Goal: Task Accomplishment & Management: Complete application form

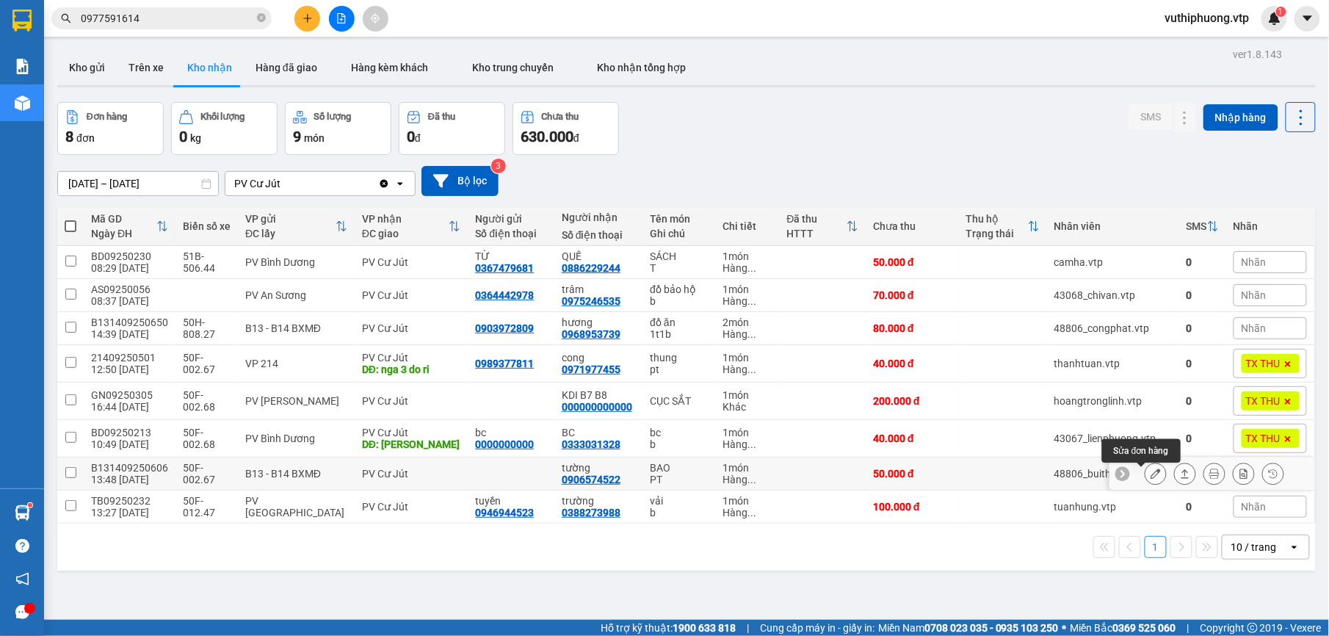
click at [1150, 473] on icon at bounding box center [1155, 473] width 10 height 10
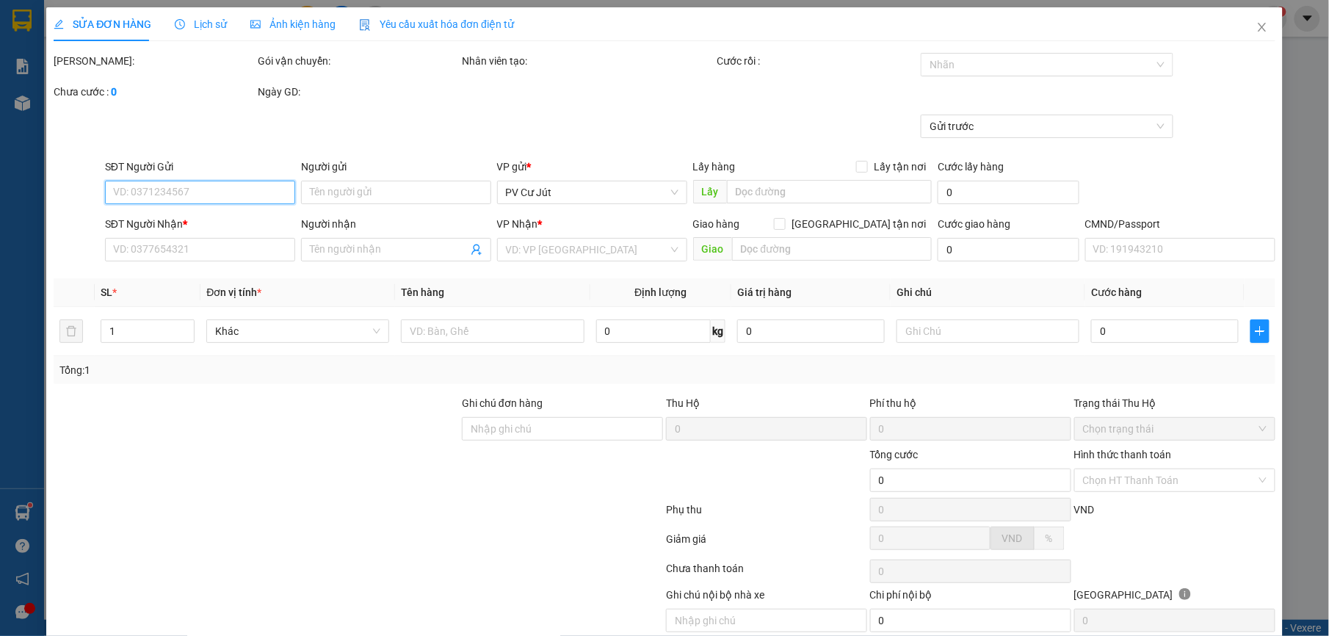
type input "2.500"
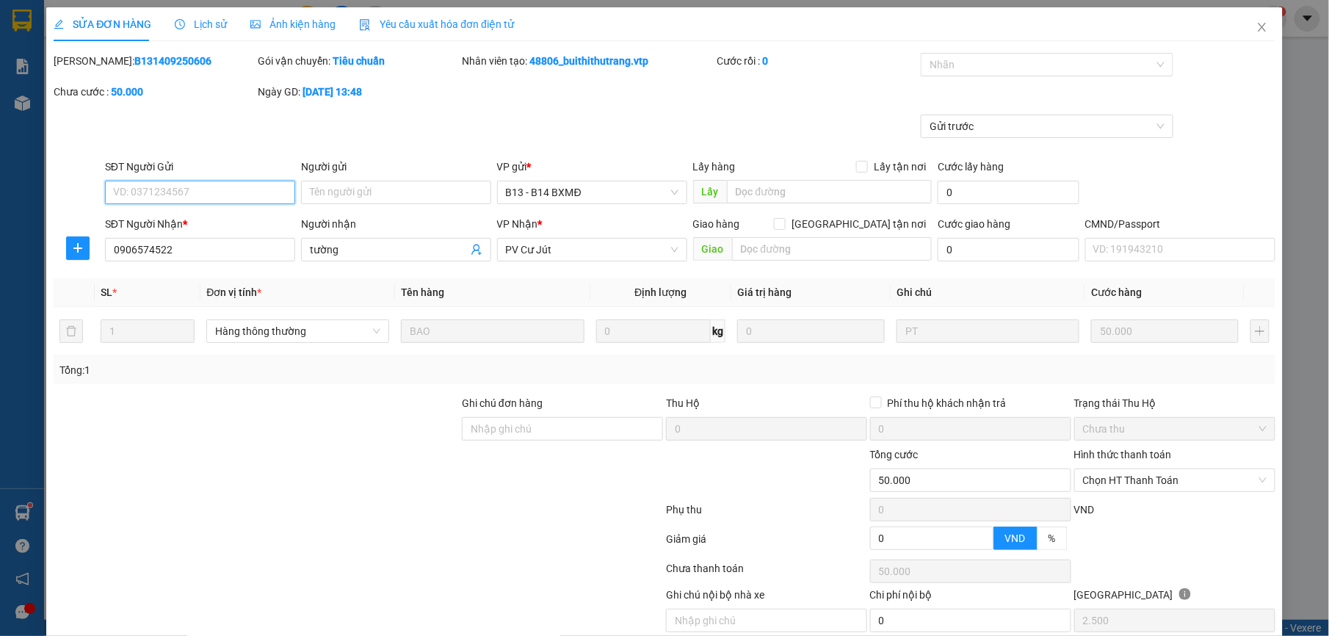
type input "0906574522"
type input "tường"
type input "50.000"
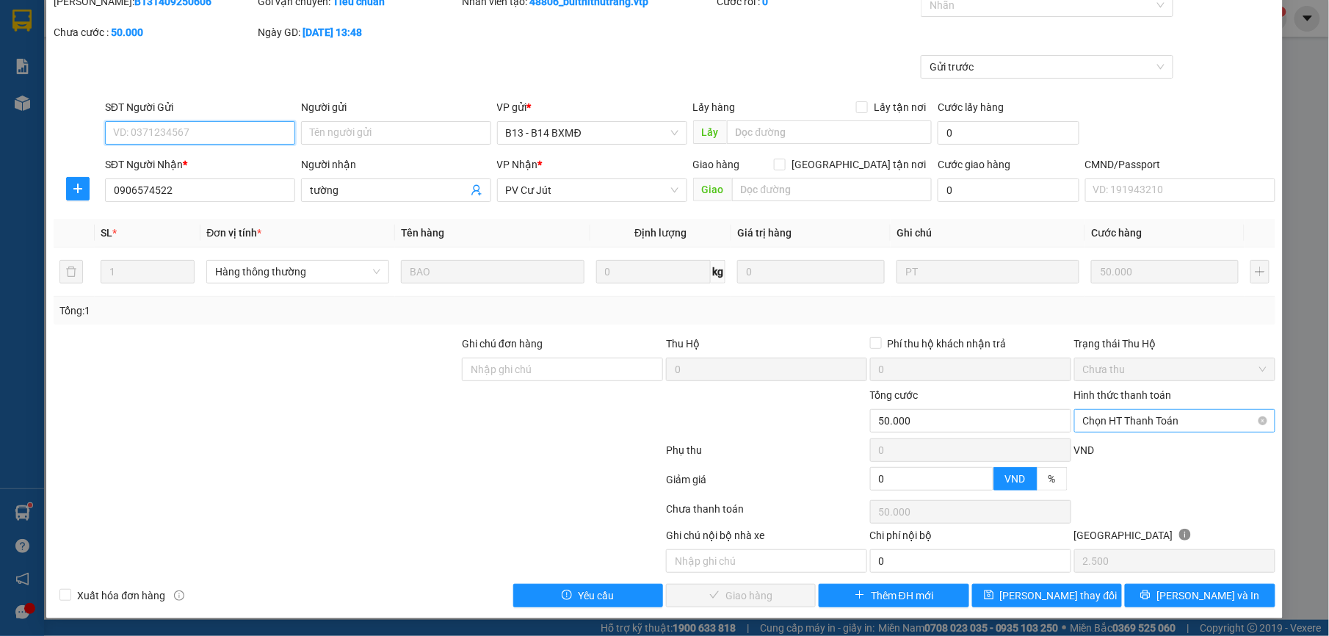
click at [1164, 421] on span "Chọn HT Thanh Toán" at bounding box center [1175, 421] width 184 height 22
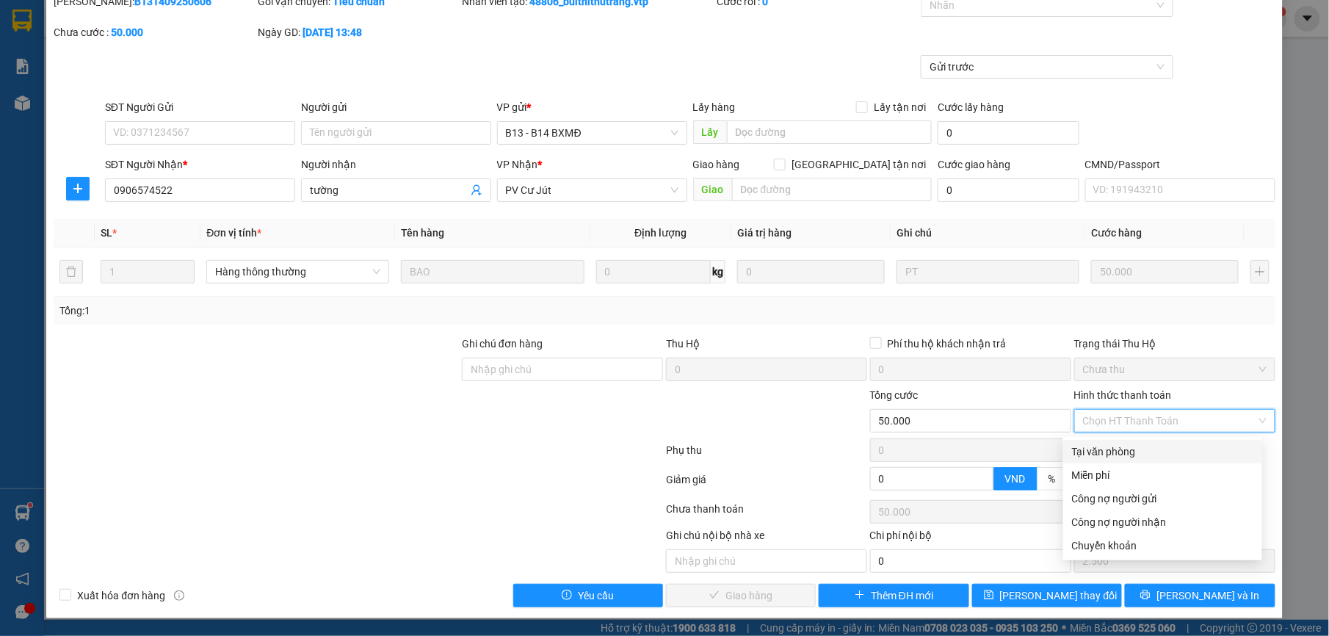
click at [1097, 444] on div "Tại văn phòng" at bounding box center [1162, 451] width 181 height 16
type input "0"
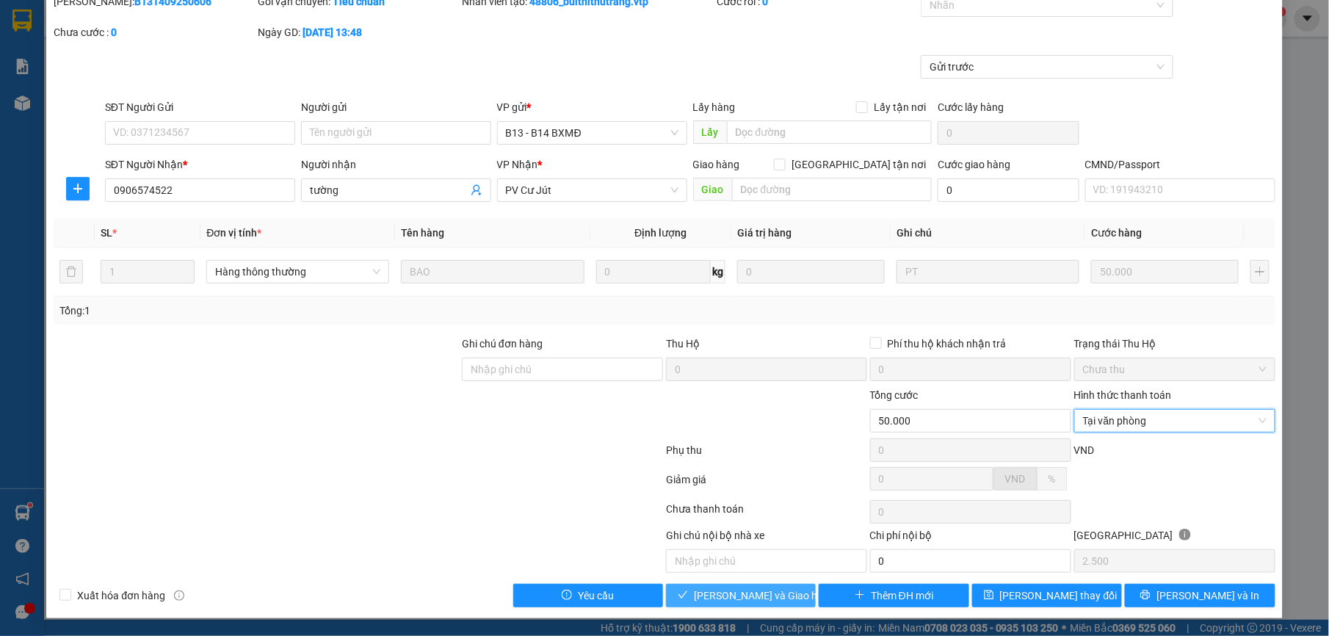
click at [720, 591] on span "[PERSON_NAME] và Giao hàng" at bounding box center [764, 595] width 141 height 16
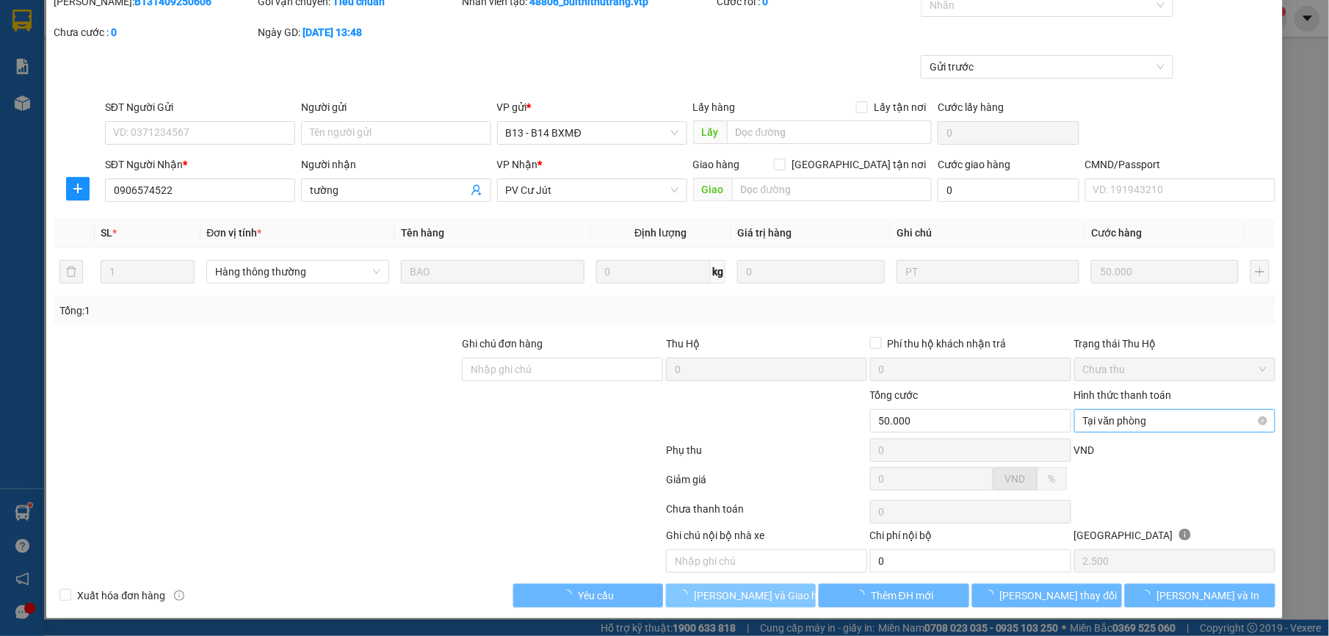
scroll to position [0, 0]
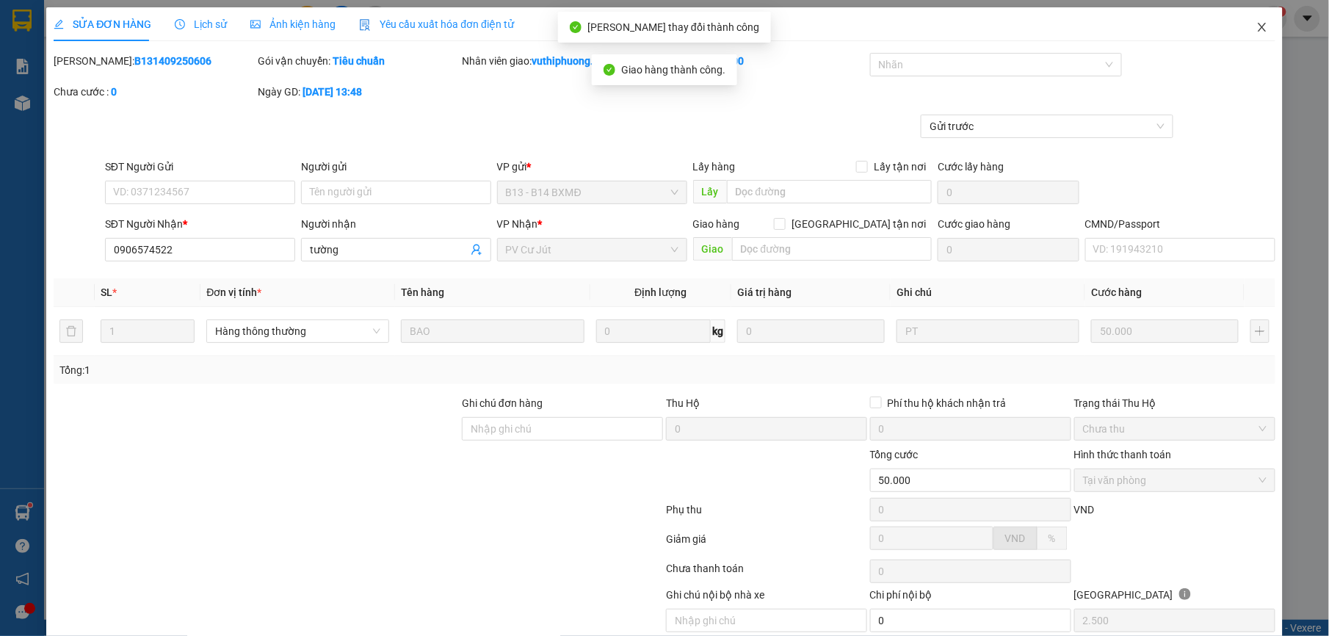
click at [1258, 29] on icon "close" at bounding box center [1262, 27] width 8 height 9
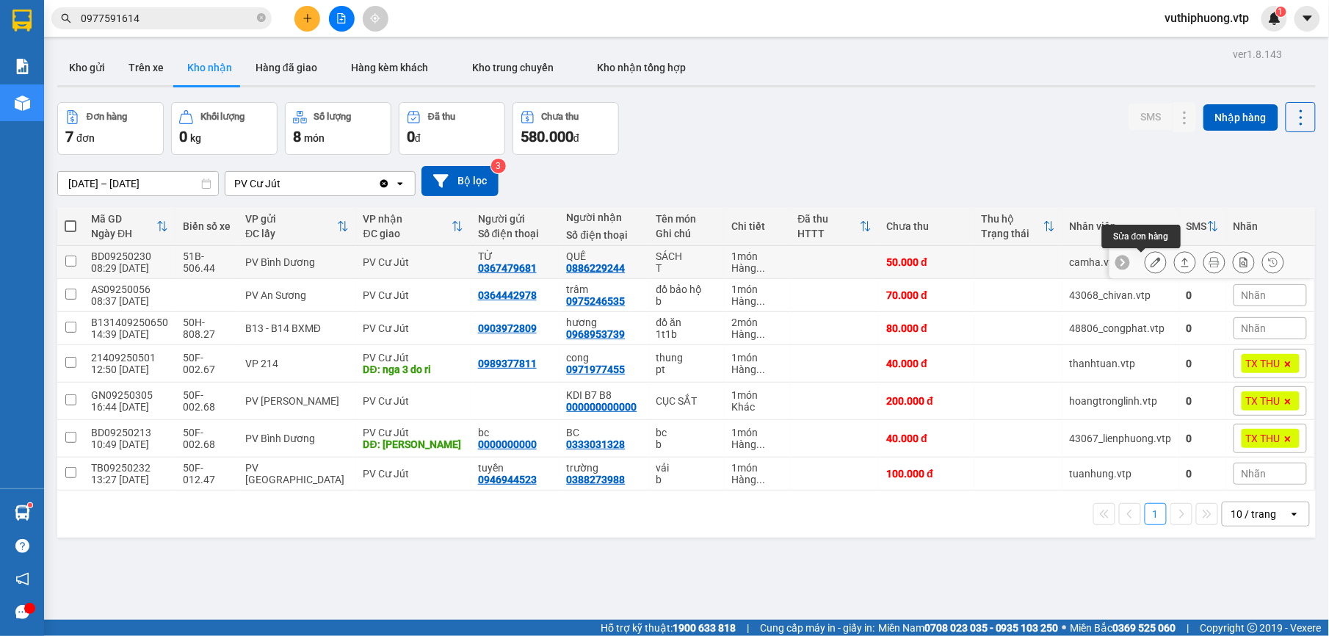
click at [1145, 257] on button at bounding box center [1155, 263] width 21 height 26
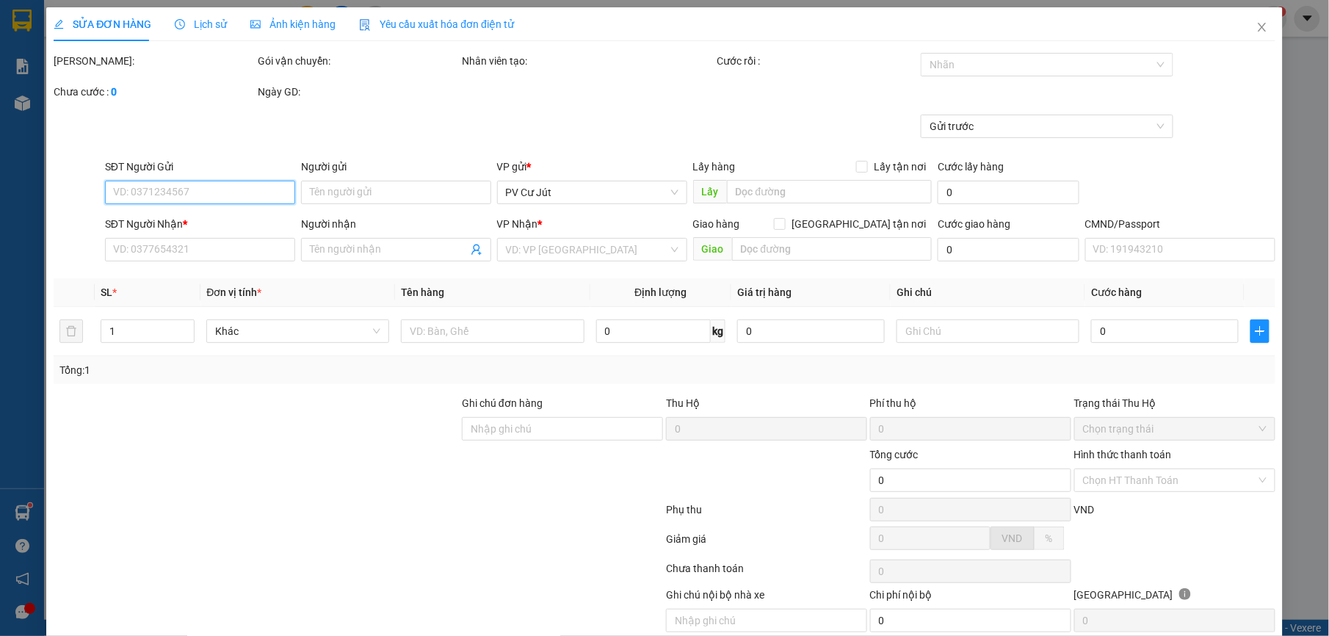
type input "0367479681"
type input "TỪ"
type input "0886229244"
type input "QUẾ"
type input "50.000"
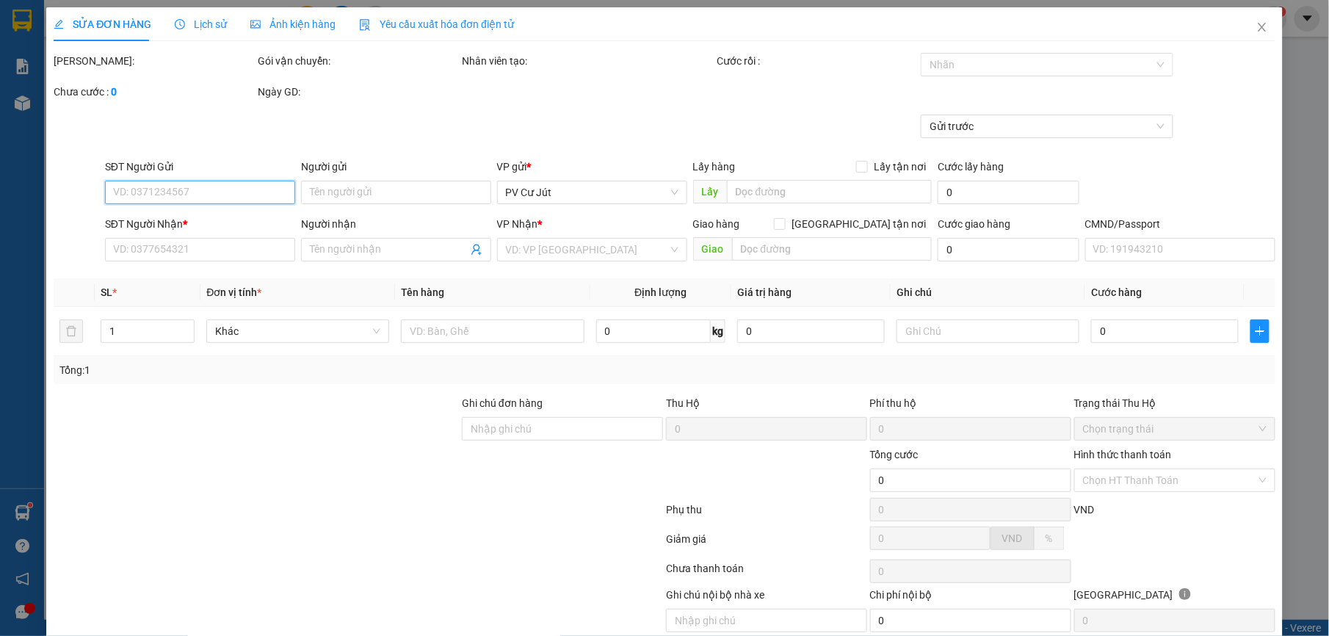
type input "50.000"
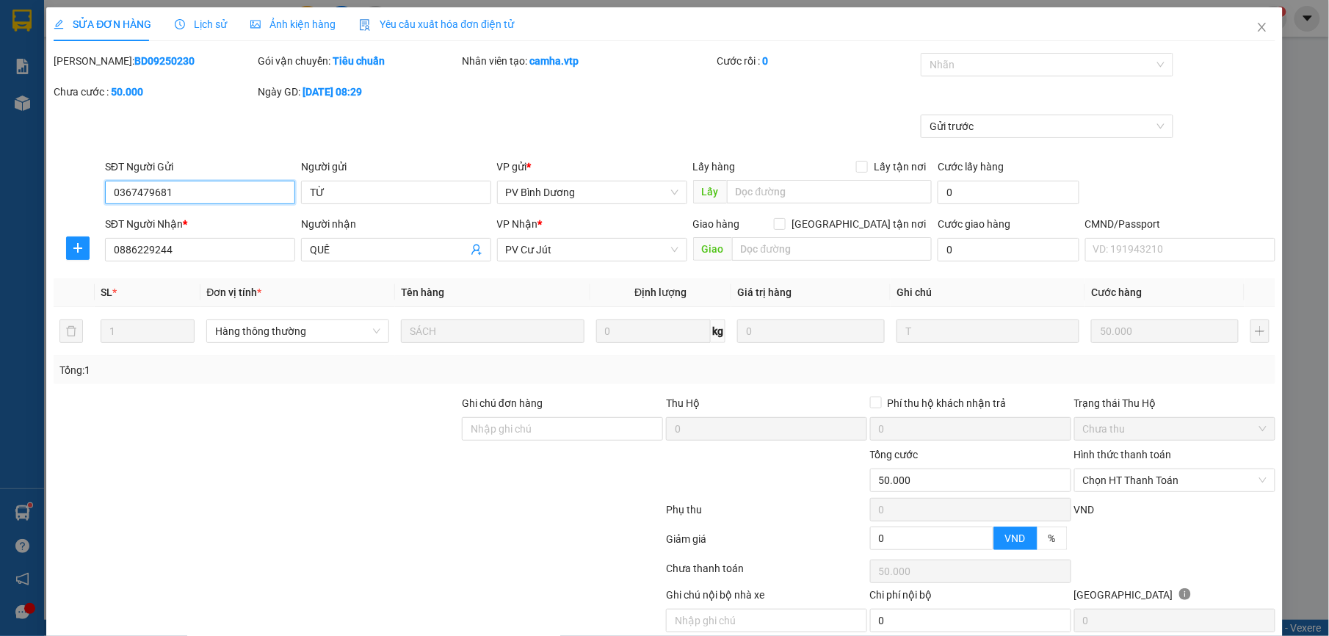
type input "2.500"
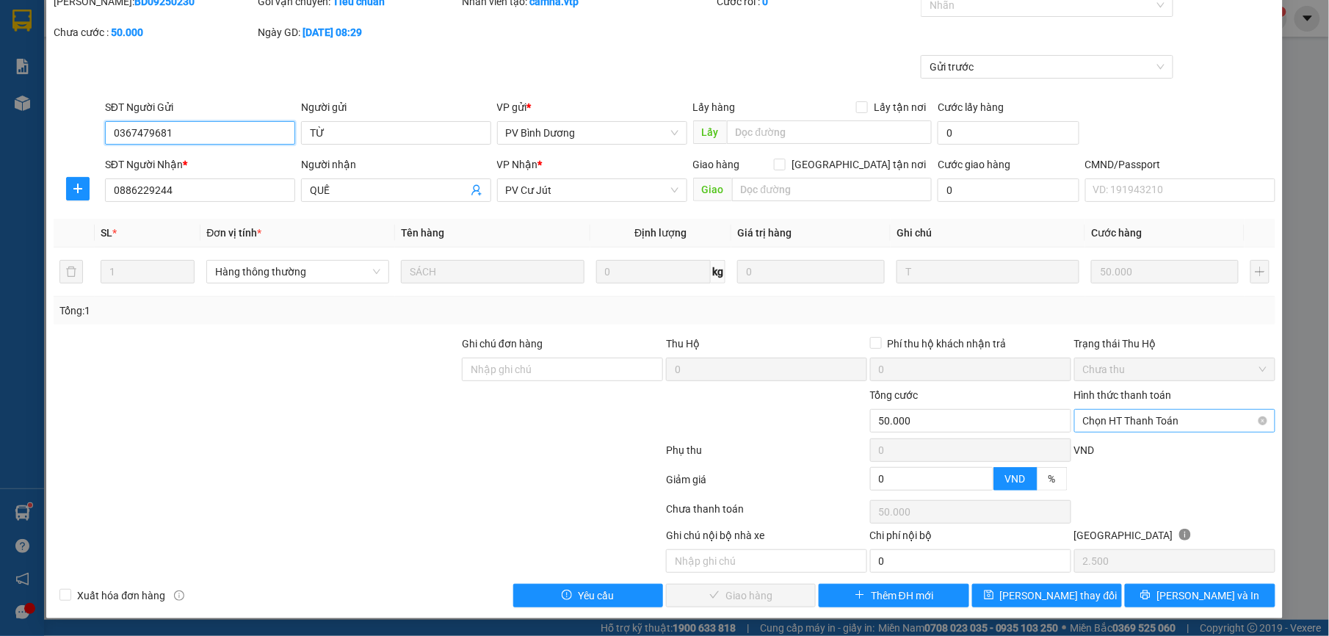
click at [1114, 418] on span "Chọn HT Thanh Toán" at bounding box center [1175, 421] width 184 height 22
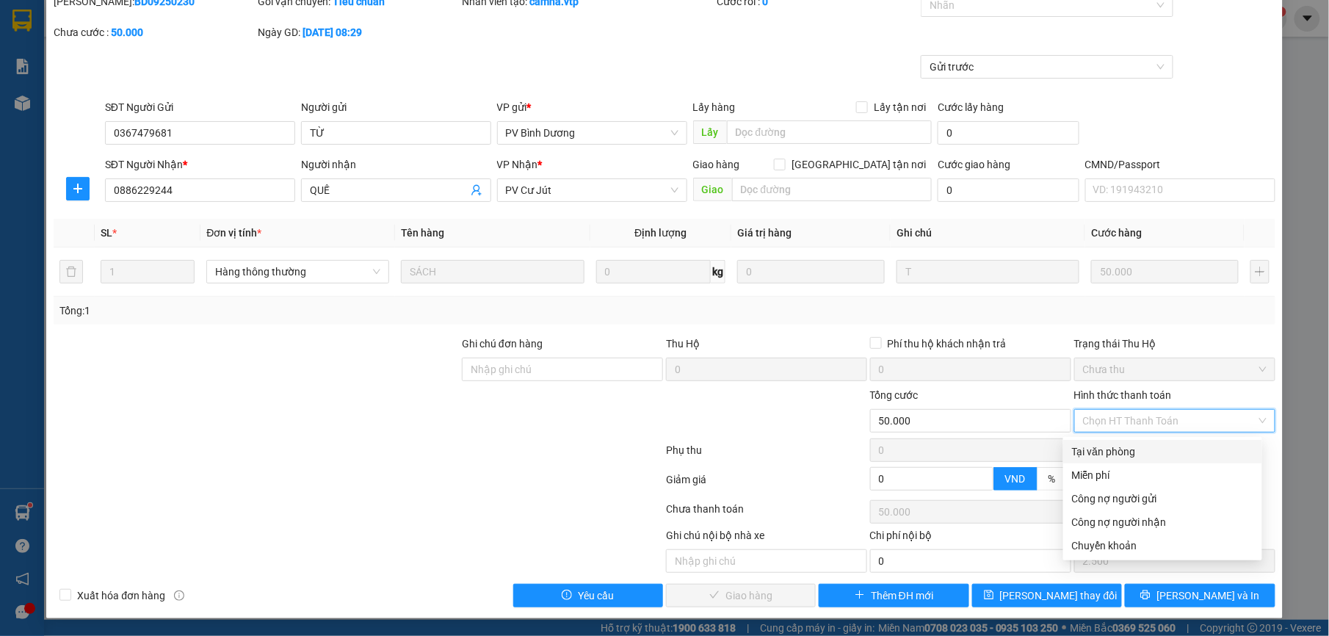
click at [1094, 440] on div "Tại văn phòng" at bounding box center [1162, 451] width 199 height 23
type input "0"
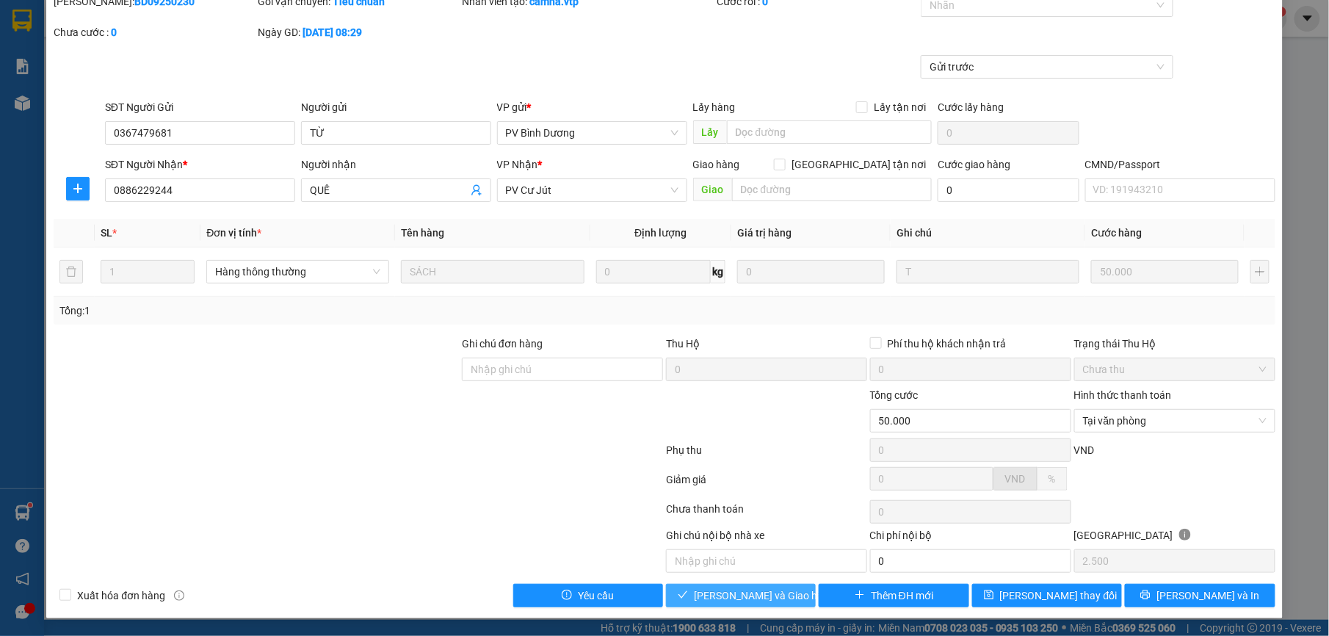
click at [761, 591] on span "[PERSON_NAME] và Giao hàng" at bounding box center [764, 595] width 141 height 16
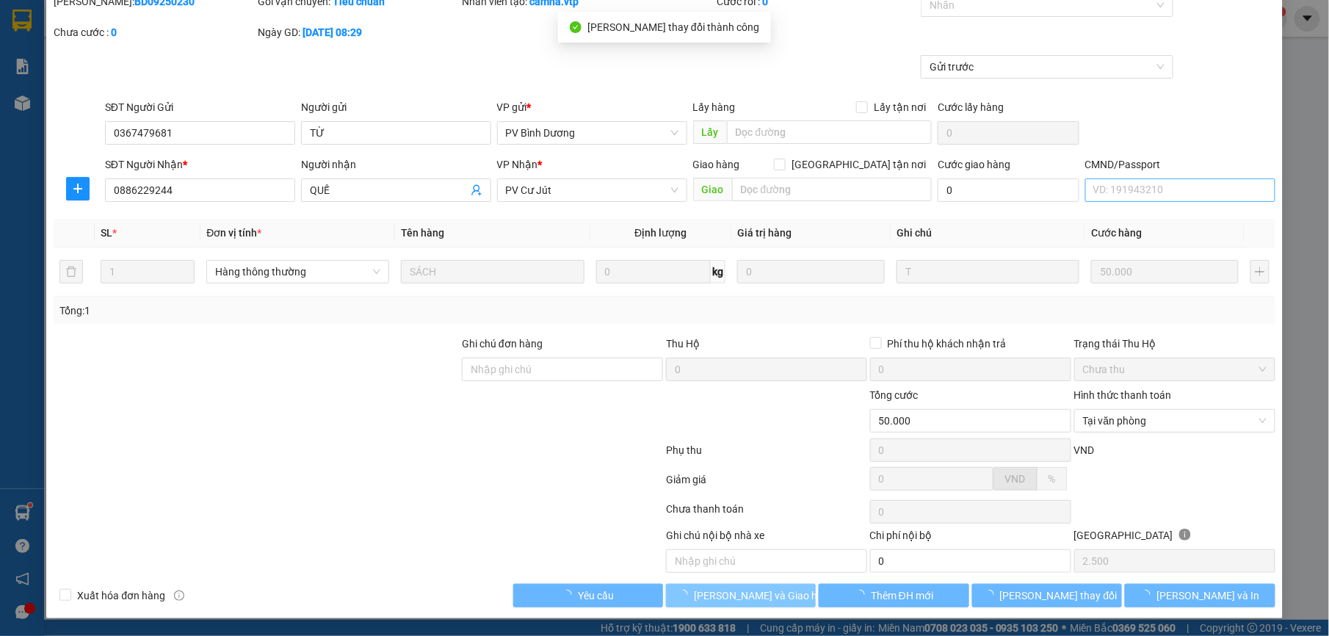
scroll to position [0, 0]
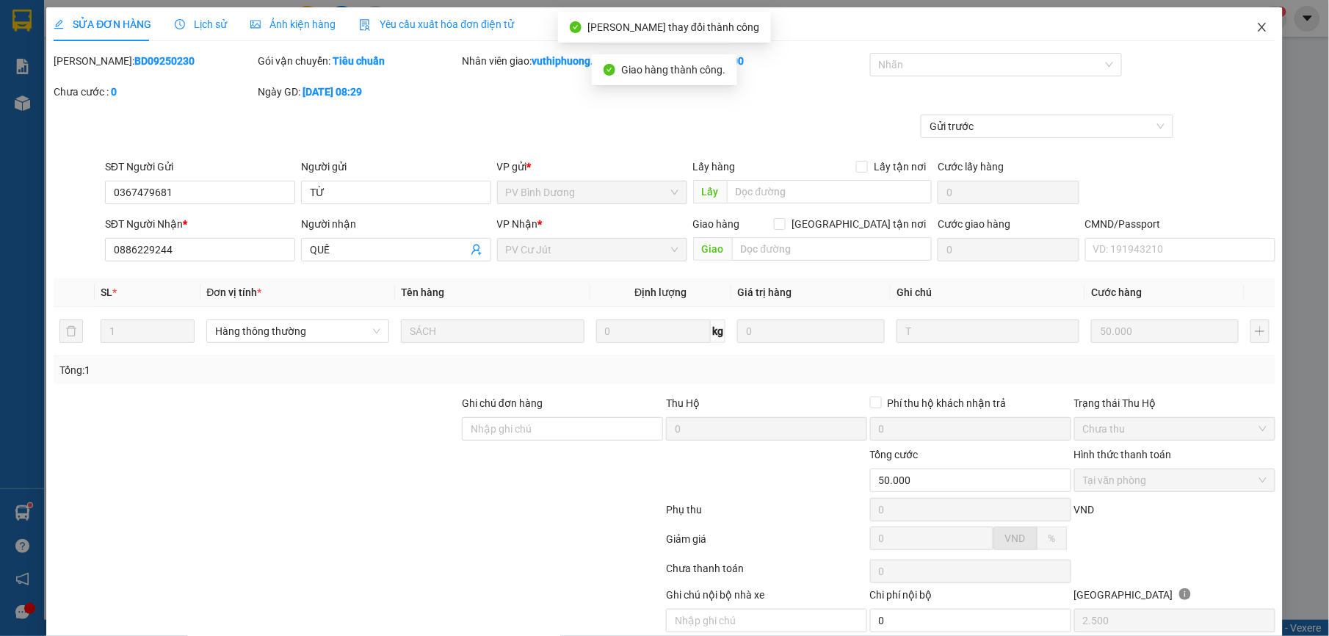
click at [1256, 28] on icon "close" at bounding box center [1262, 27] width 12 height 12
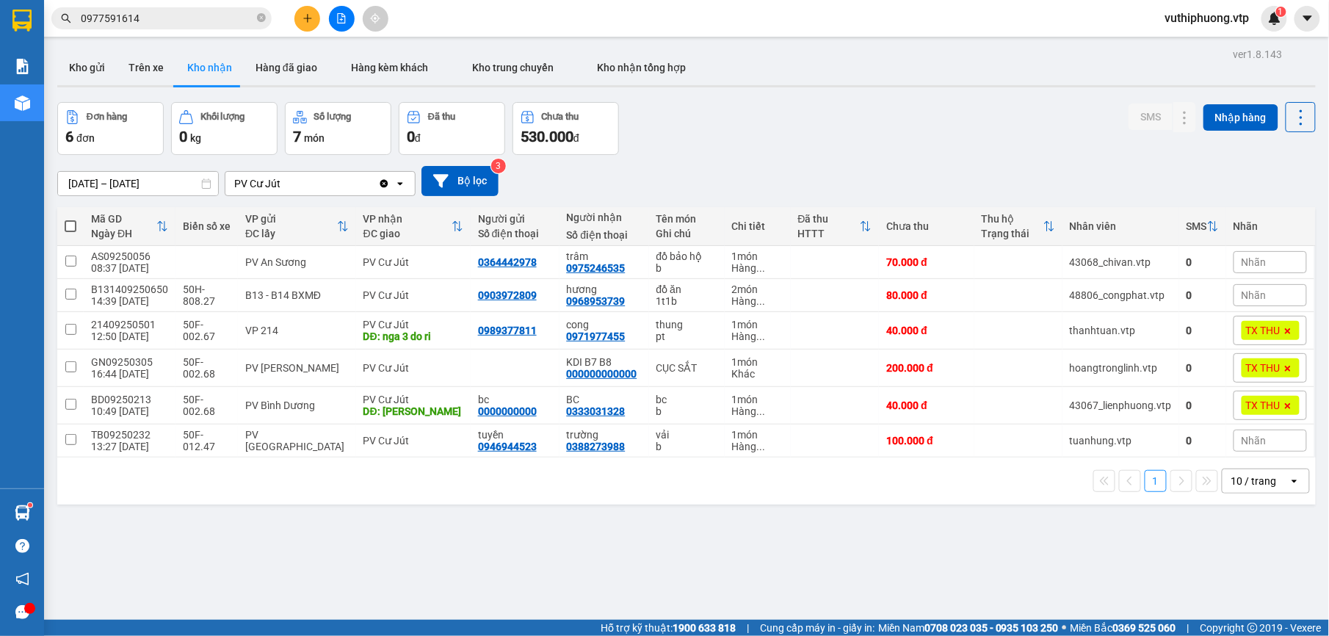
click at [541, 23] on div "Kết quả tìm kiếm ( 0 ) Bộ lọc No Data 0977591614 vuthiphuong.vtp 1" at bounding box center [664, 18] width 1329 height 37
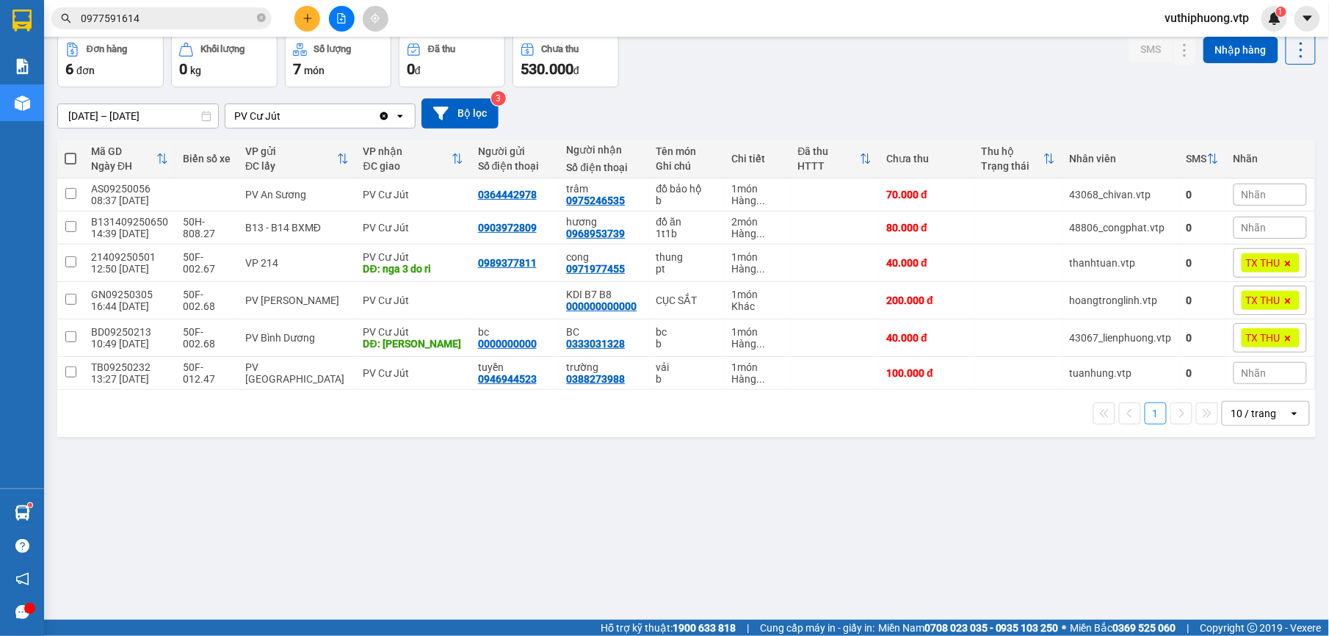
click at [753, 98] on div "[DATE] – [DATE] Press the down arrow key to interact with the calendar and sele…" at bounding box center [686, 113] width 1258 height 52
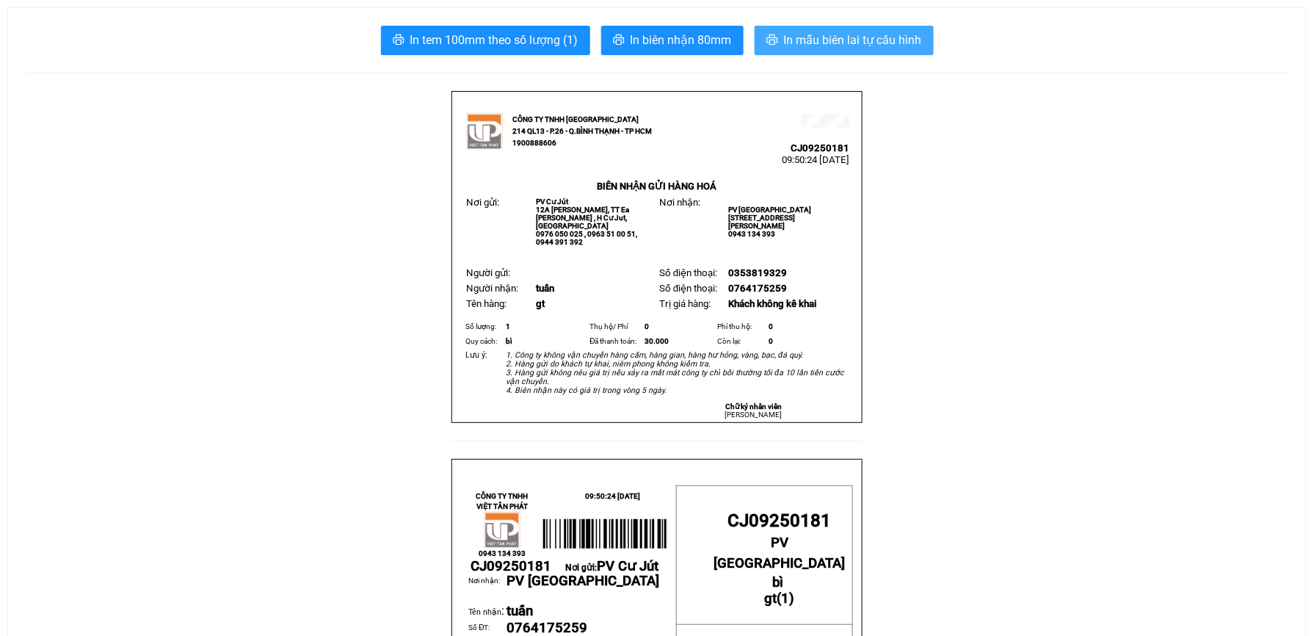
click at [846, 30] on button "In mẫu biên lai tự cấu hình" at bounding box center [844, 40] width 179 height 29
